Goal: Subscribe to service/newsletter

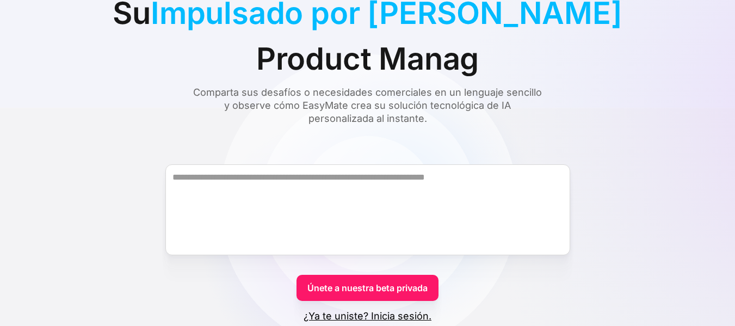
click at [127, 244] on form "Únete a nuestra beta privada ¿Ya te uniste? Inicia sesión." at bounding box center [367, 234] width 683 height 178
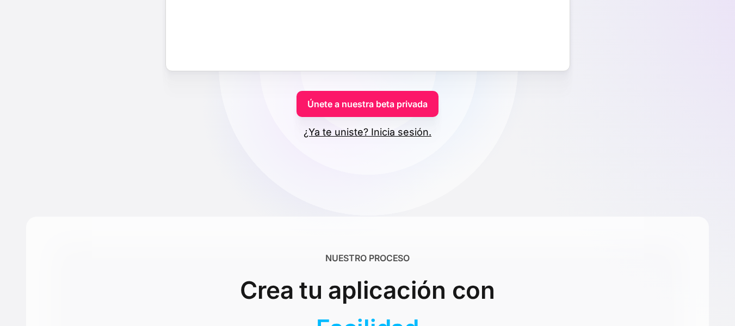
scroll to position [109, 0]
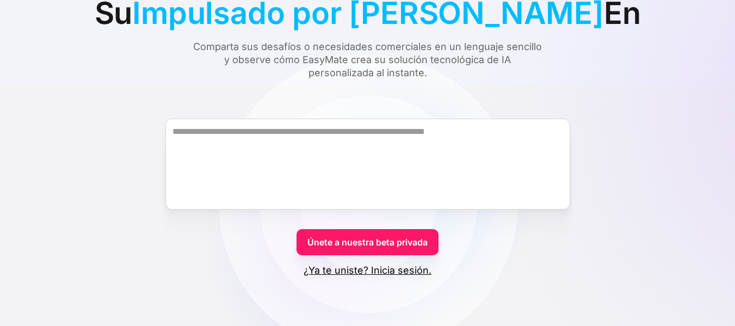
click at [369, 240] on font "Únete a nuestra beta privada" at bounding box center [367, 242] width 120 height 11
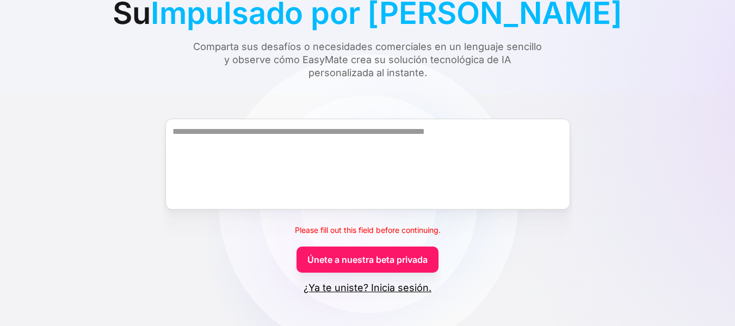
click at [368, 288] on font "¿Ya te uniste? Inicia sesión." at bounding box center [368, 287] width 128 height 11
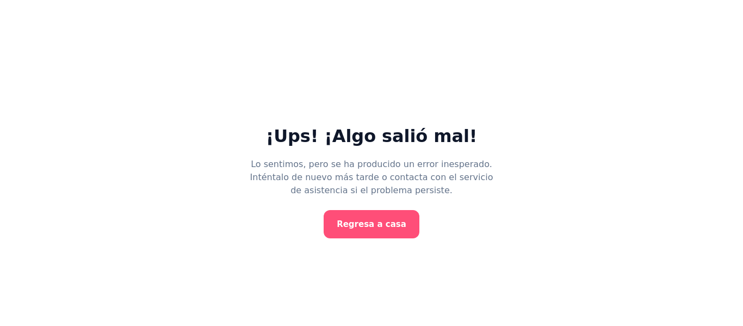
click at [381, 226] on font "Regresa a casa" at bounding box center [372, 224] width 70 height 10
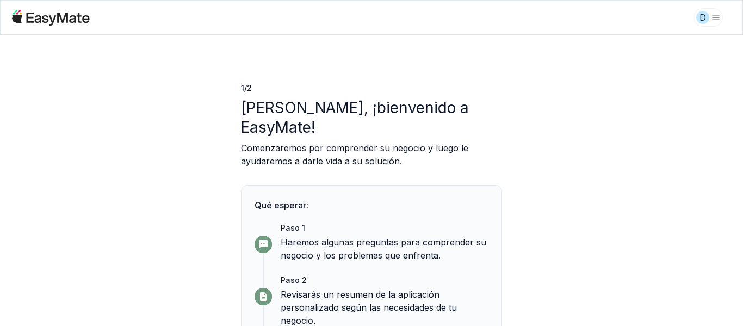
click at [36, 16] on icon at bounding box center [58, 18] width 63 height 13
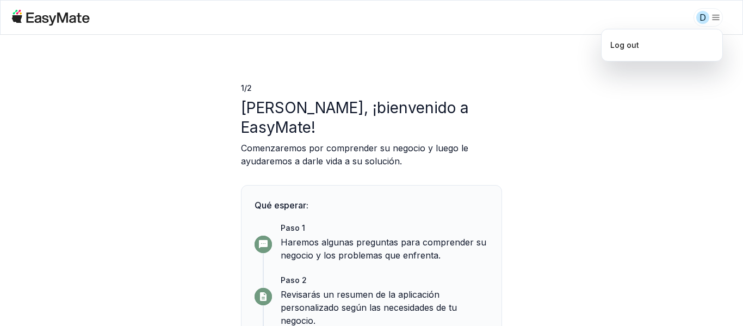
click at [711, 15] on html "D 1 / 2 Hola Daniel, ¡bienvenido a EasyMate! Comenzaremos por comprender su neg…" at bounding box center [371, 163] width 743 height 326
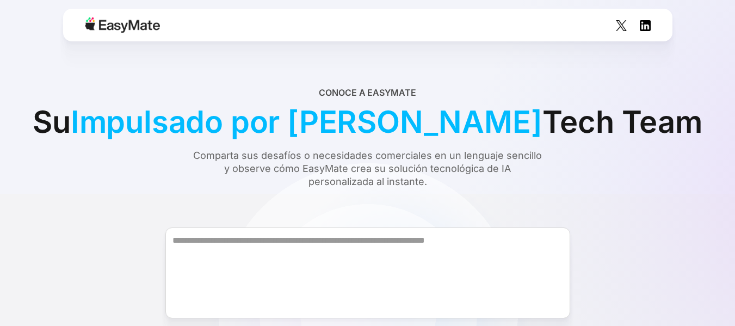
click at [140, 216] on form "Únete a nuestra beta privada ¿Ya te uniste? Inicia sesión." at bounding box center [367, 297] width 683 height 178
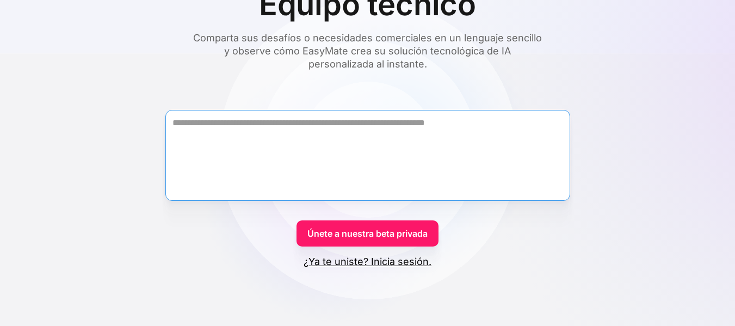
click at [281, 110] on textarea "Forma" at bounding box center [367, 155] width 405 height 91
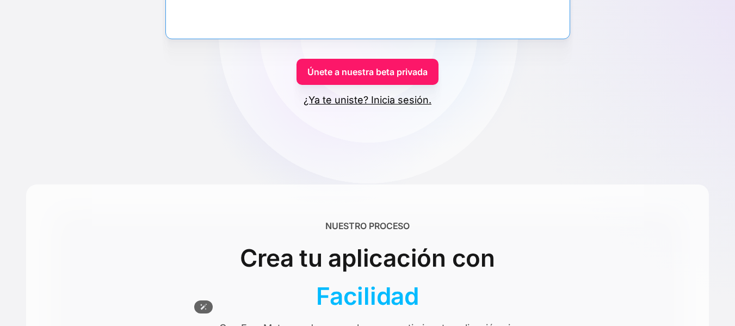
scroll to position [163, 0]
